Goal: Information Seeking & Learning: Learn about a topic

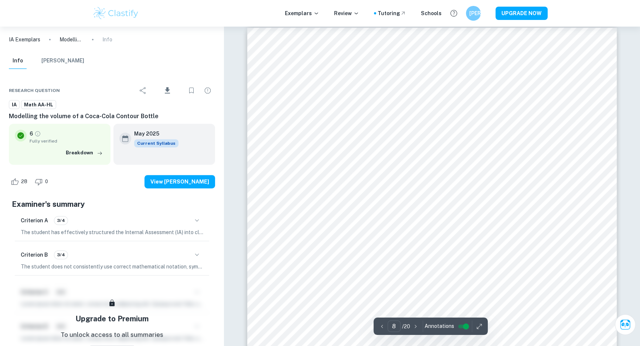
scroll to position [3617, 0]
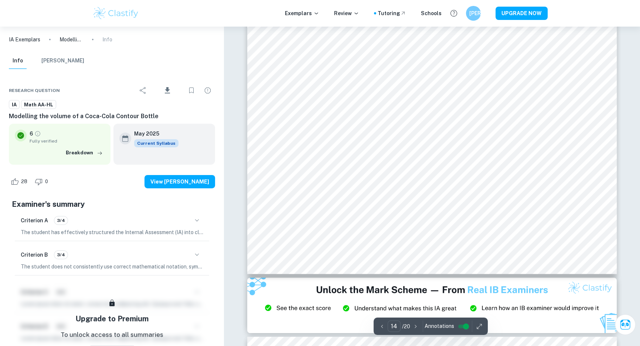
scroll to position [6690, 0]
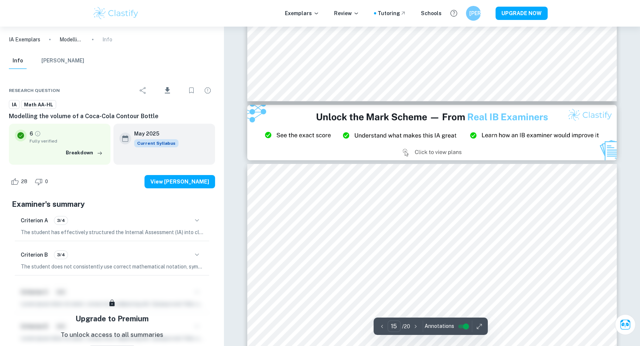
type input "14"
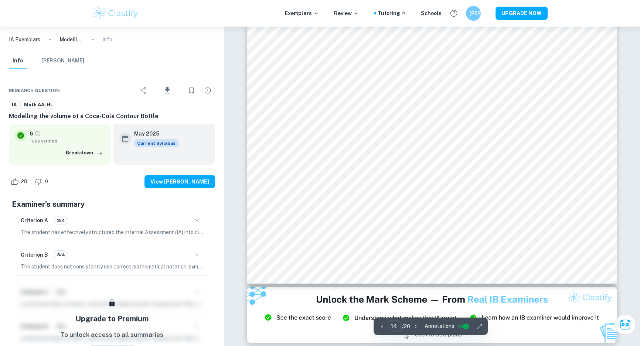
scroll to position [6656, 0]
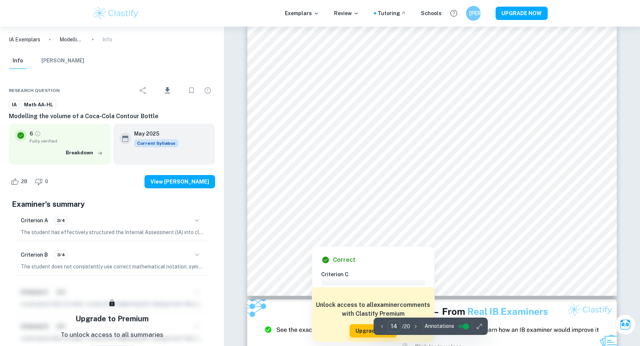
drag, startPoint x: 332, startPoint y: 177, endPoint x: 362, endPoint y: 184, distance: 31.2
click at [332, 178] on div at bounding box center [319, 174] width 56 height 95
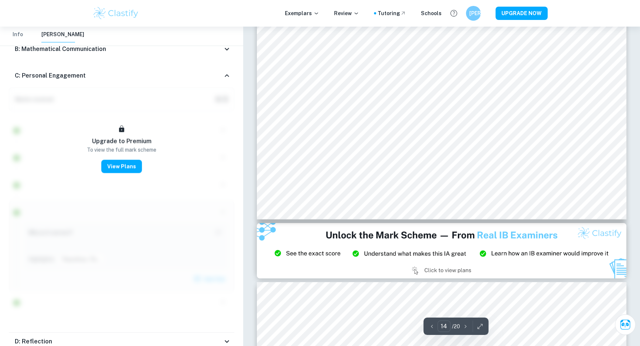
scroll to position [6387, 0]
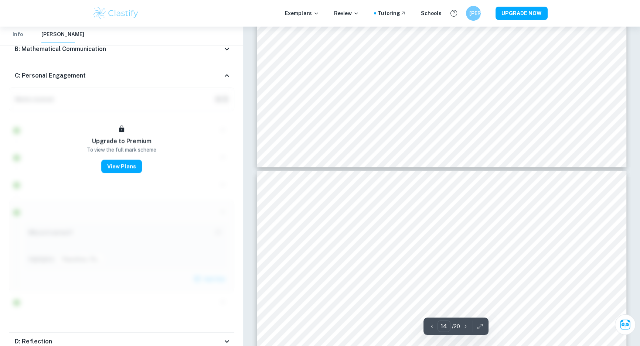
type input "13"
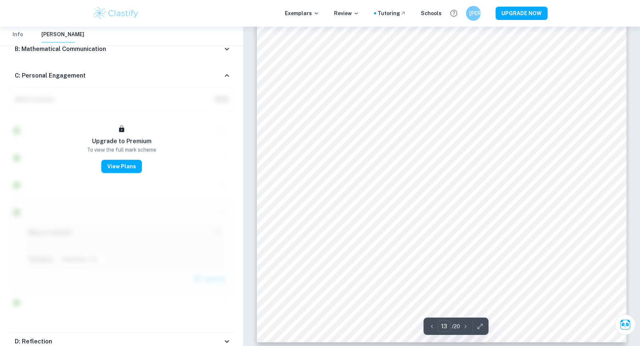
scroll to position [5749, 0]
